Goal: Information Seeking & Learning: Learn about a topic

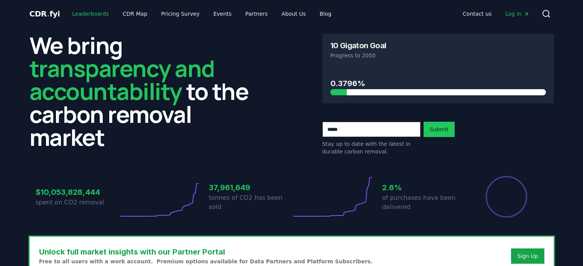
click at [85, 9] on link "Leaderboards" at bounding box center [90, 14] width 49 height 14
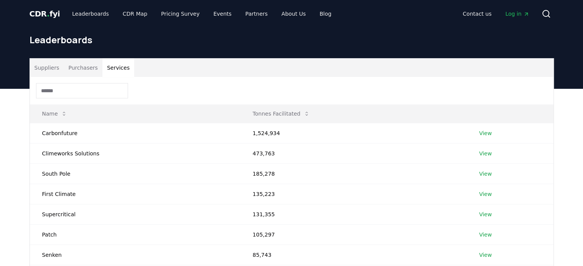
click at [117, 69] on button "Services" at bounding box center [118, 68] width 32 height 18
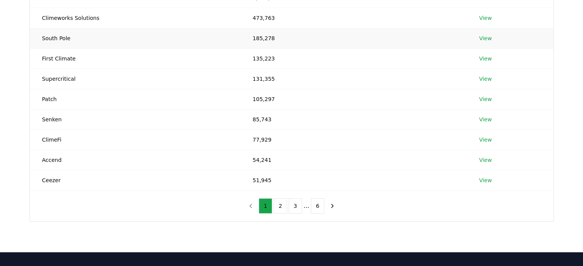
scroll to position [136, 0]
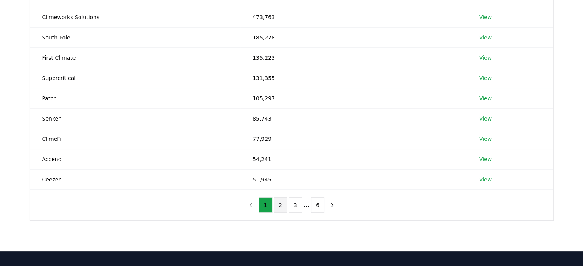
click at [274, 206] on button "2" at bounding box center [280, 205] width 13 height 15
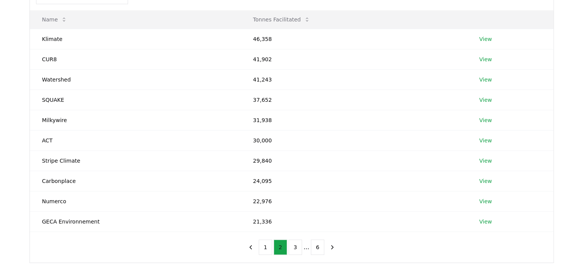
scroll to position [89, 0]
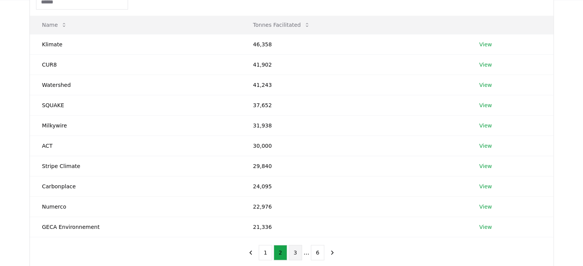
click at [294, 252] on button "3" at bounding box center [294, 252] width 13 height 15
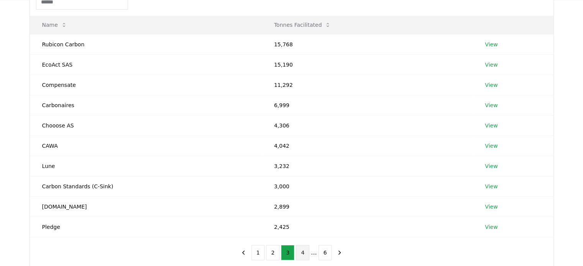
click at [301, 256] on button "4" at bounding box center [302, 252] width 13 height 15
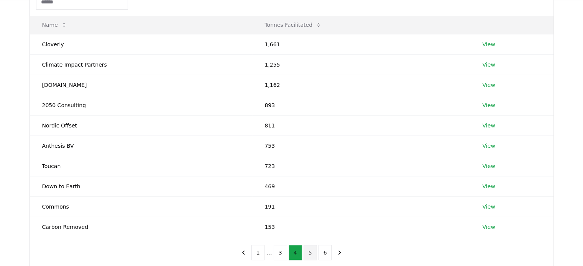
click at [313, 252] on button "5" at bounding box center [309, 252] width 13 height 15
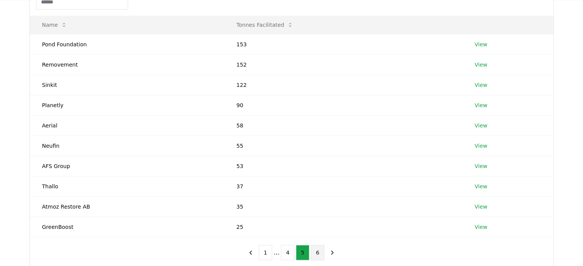
click at [321, 254] on button "6" at bounding box center [317, 252] width 13 height 15
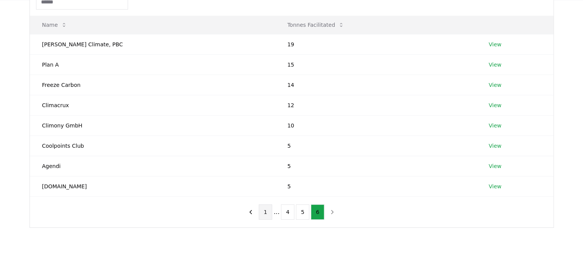
click at [264, 219] on button "1" at bounding box center [265, 212] width 13 height 15
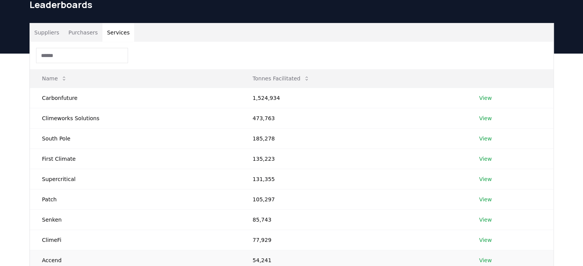
scroll to position [0, 0]
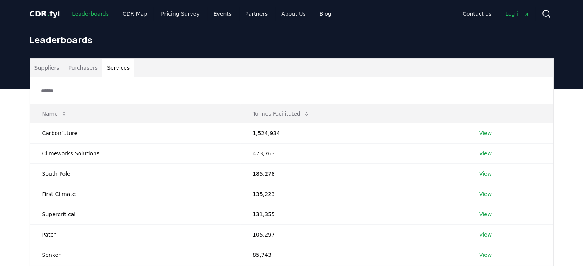
click at [78, 13] on link "Leaderboards" at bounding box center [90, 14] width 49 height 14
click at [43, 17] on span "CDR . fyi" at bounding box center [45, 13] width 31 height 9
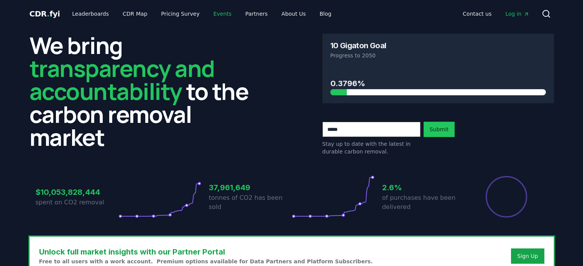
click at [215, 12] on link "Events" at bounding box center [222, 14] width 30 height 14
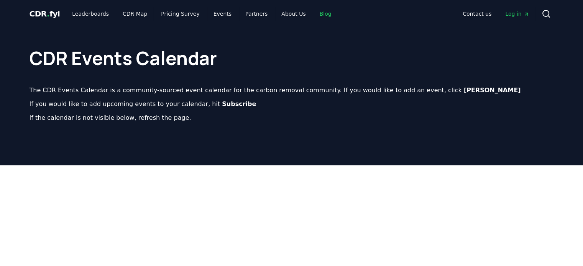
click at [313, 10] on link "Blog" at bounding box center [325, 14] width 24 height 14
click at [313, 18] on link "Blog" at bounding box center [325, 14] width 24 height 14
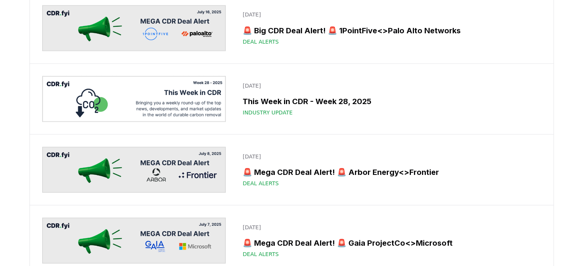
scroll to position [1439, 0]
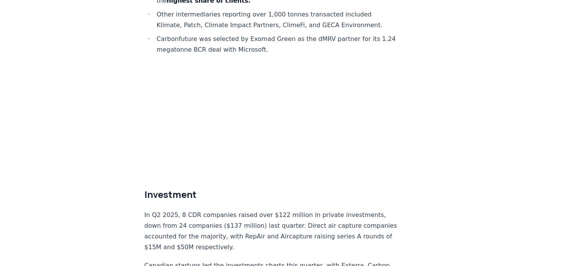
scroll to position [4466, 0]
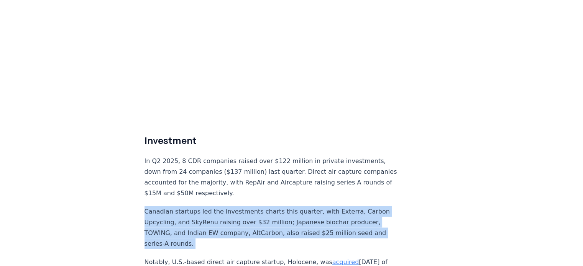
scroll to position [4522, 0]
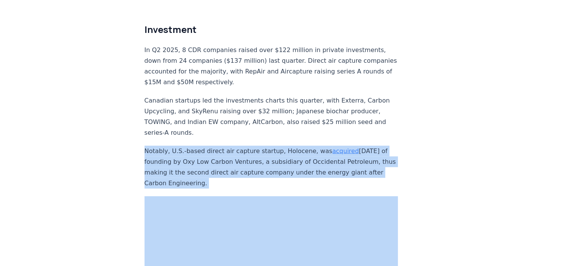
scroll to position [4632, 0]
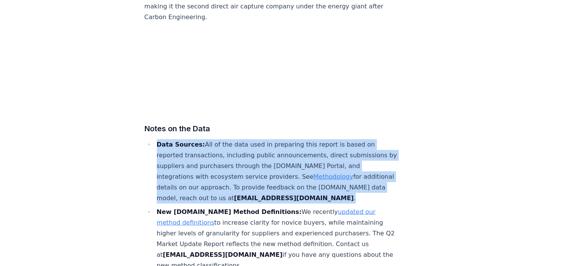
scroll to position [4798, 0]
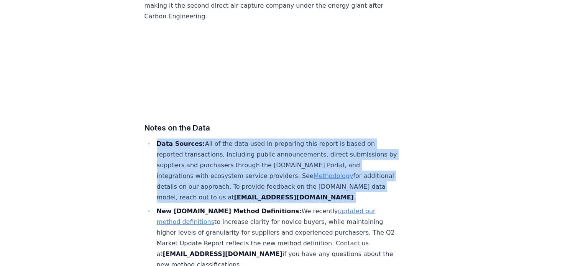
click at [194, 139] on li "Data Sources: All of the data used in preparing this report is based on reporte…" at bounding box center [276, 171] width 244 height 64
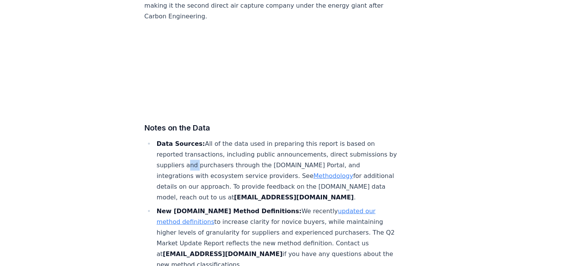
click at [194, 139] on li "Data Sources: All of the data used in preparing this report is based on reporte…" at bounding box center [276, 171] width 244 height 64
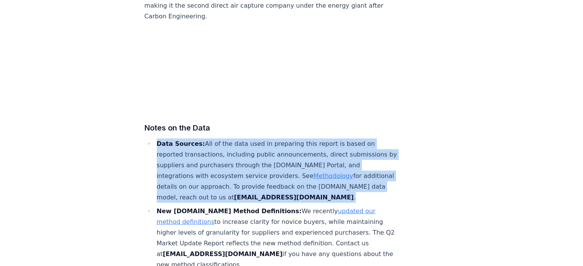
click at [194, 139] on li "Data Sources: All of the data used in preparing this report is based on reporte…" at bounding box center [276, 171] width 244 height 64
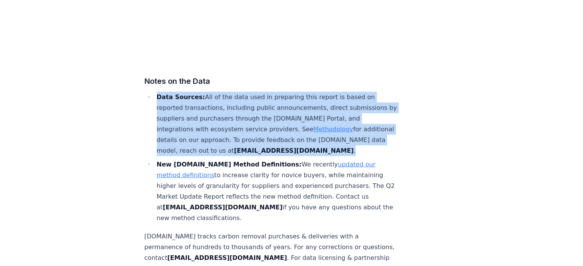
scroll to position [4845, 0]
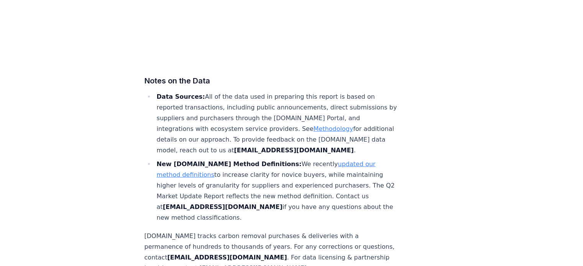
click at [193, 231] on p "[DOMAIN_NAME] tracks carbon removal purchases & deliveries with a permanence of…" at bounding box center [271, 252] width 254 height 43
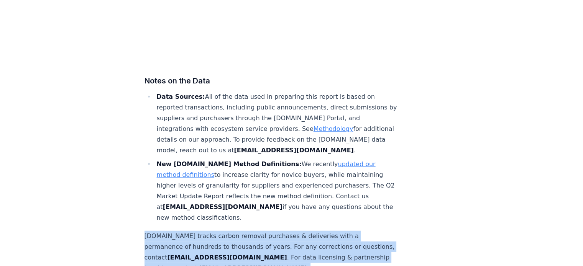
click at [193, 231] on p "[DOMAIN_NAME] tracks carbon removal purchases & deliveries with a permanence of…" at bounding box center [271, 252] width 254 height 43
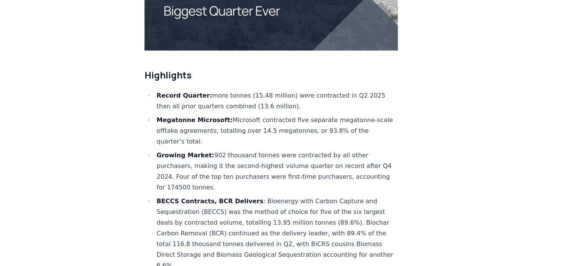
scroll to position [0, 0]
